Goal: Task Accomplishment & Management: Manage account settings

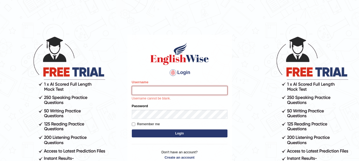
click at [151, 90] on input "Username" at bounding box center [180, 90] width 96 height 9
type input "Sangitam"
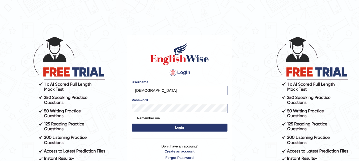
click at [176, 127] on button "Login" at bounding box center [180, 128] width 96 height 8
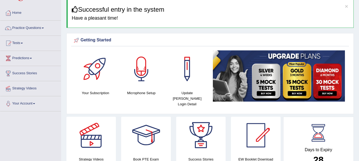
scroll to position [17, 0]
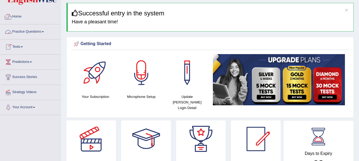
click at [19, 15] on link "Home" at bounding box center [30, 15] width 61 height 13
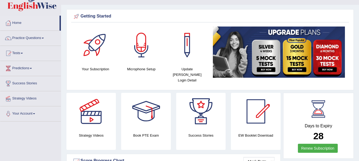
scroll to position [32, 0]
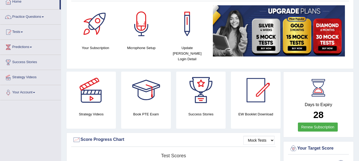
click at [240, 104] on div "EW Booklet Download" at bounding box center [255, 100] width 49 height 57
click at [254, 91] on div at bounding box center [255, 90] width 37 height 37
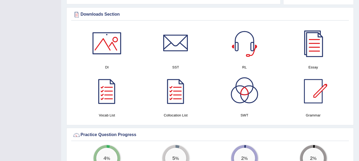
scroll to position [276, 0]
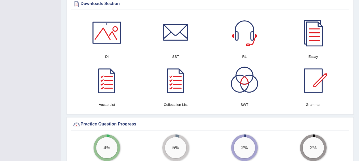
click at [178, 82] on div at bounding box center [175, 80] width 37 height 37
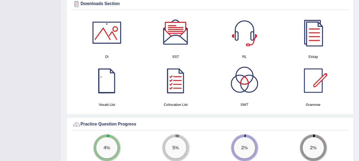
click at [113, 80] on div at bounding box center [106, 80] width 37 height 37
